Goal: Answer question/provide support

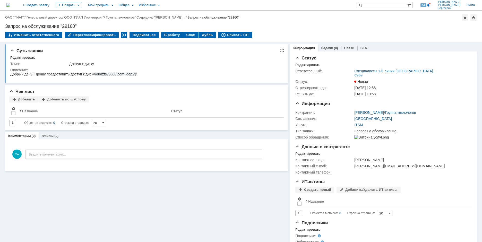
drag, startPoint x: 96, startPoint y: 74, endPoint x: 139, endPoint y: 76, distance: 42.8
click at [137, 76] on div "Добрый день! Прошу предоставить доступ к диску \\rudzfsv0008\com_dep2$\" at bounding box center [73, 74] width 127 height 4
click at [137, 76] on span "\\rudzfsv0008\com_dep2$\" at bounding box center [116, 74] width 42 height 4
drag, startPoint x: 140, startPoint y: 75, endPoint x: 97, endPoint y: 75, distance: 43.8
click at [97, 75] on html "Добрый день! Прошу предоставить доступ к диску \\rudzfsv0008\com_dep2$\" at bounding box center [144, 74] width 268 height 5
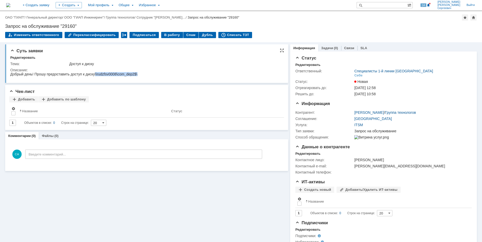
copy span "\\rudzfsv0008\com_dep2$\"
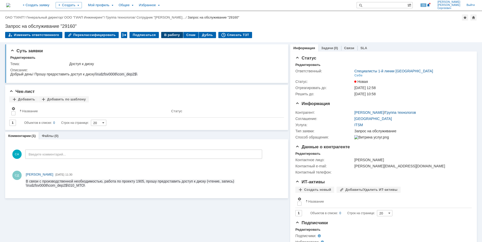
click at [167, 36] on div "В работу" at bounding box center [172, 35] width 22 height 6
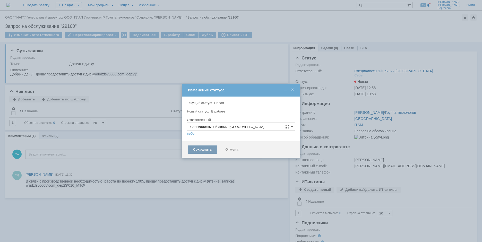
click at [194, 150] on div "Сохранить" at bounding box center [202, 149] width 29 height 8
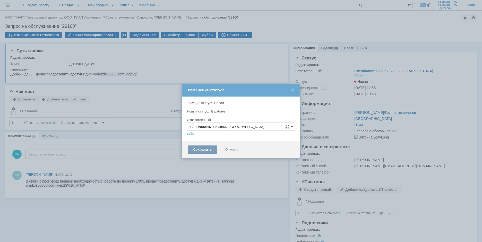
type input "[PERSON_NAME]"
click at [196, 150] on div "Сохранить" at bounding box center [202, 149] width 29 height 8
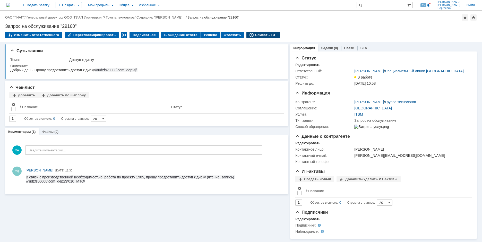
click at [252, 35] on div "Списать ТЗТ" at bounding box center [263, 35] width 34 height 6
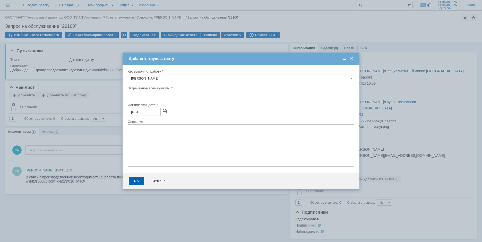
click at [128, 96] on input "text" at bounding box center [241, 95] width 227 height 8
type input "00:15"
click at [130, 182] on div "OK" at bounding box center [136, 181] width 15 height 8
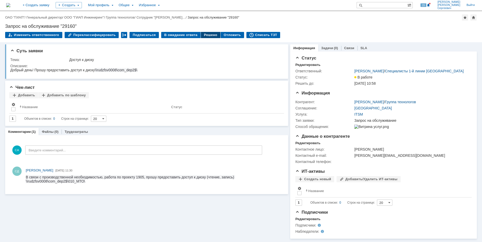
click at [207, 35] on div "Решено" at bounding box center [211, 35] width 20 height 6
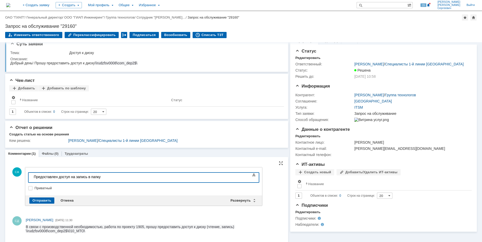
scroll to position [10, 0]
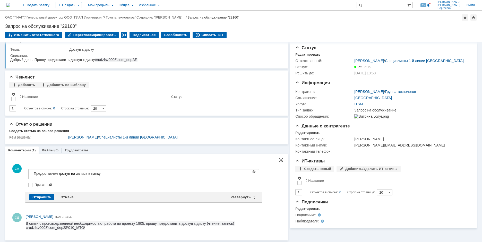
drag, startPoint x: 80, startPoint y: 228, endPoint x: 26, endPoint y: 230, distance: 53.6
click at [26, 230] on div "В связи с производственной необходимостью, работа по проекту 1905, прошу предос…" at bounding box center [152, 225] width 252 height 8
copy span "\\rudzfsv0008\com_dep2$\010_МТО\"
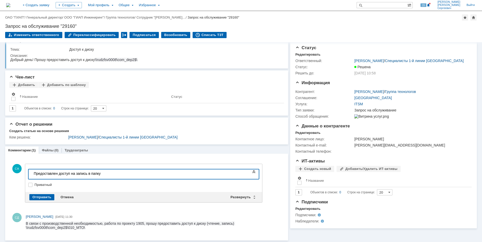
click at [107, 174] on div "​Предоставлен доступ на запись в папку" at bounding box center [70, 173] width 73 height 4
click at [33, 196] on div "Отправить" at bounding box center [41, 197] width 25 height 6
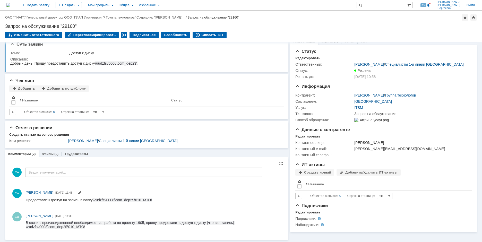
scroll to position [0, 0]
